Goal: Information Seeking & Learning: Learn about a topic

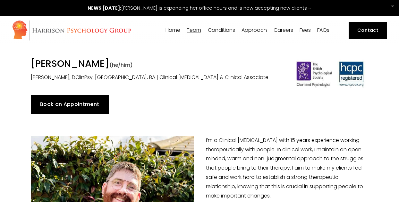
click at [0, 0] on span "[PERSON_NAME]" at bounding box center [0, 0] width 0 height 0
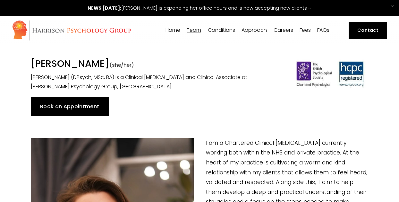
click at [0, 0] on span "[PERSON_NAME]" at bounding box center [0, 0] width 0 height 0
